Goal: Task Accomplishment & Management: Use online tool/utility

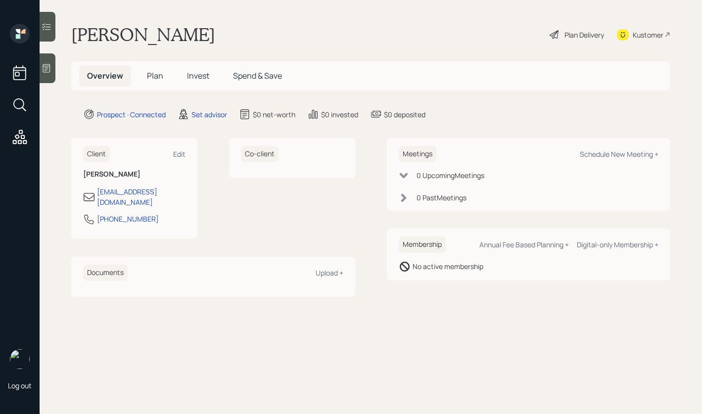
click at [53, 74] on div at bounding box center [48, 68] width 16 height 30
